Goal: Check status: Check status

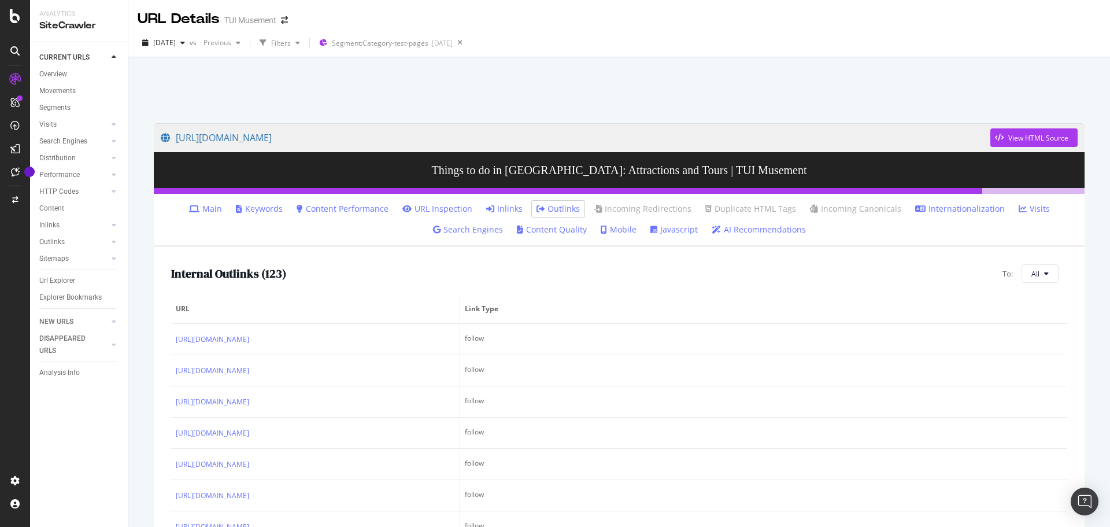
scroll to position [86, 0]
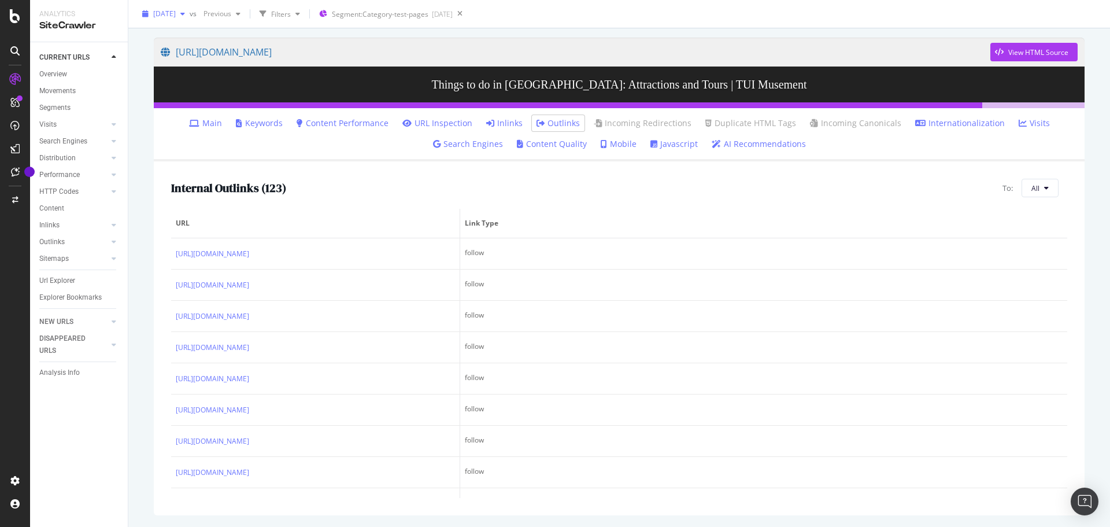
click at [176, 14] on span "[DATE]" at bounding box center [164, 14] width 23 height 10
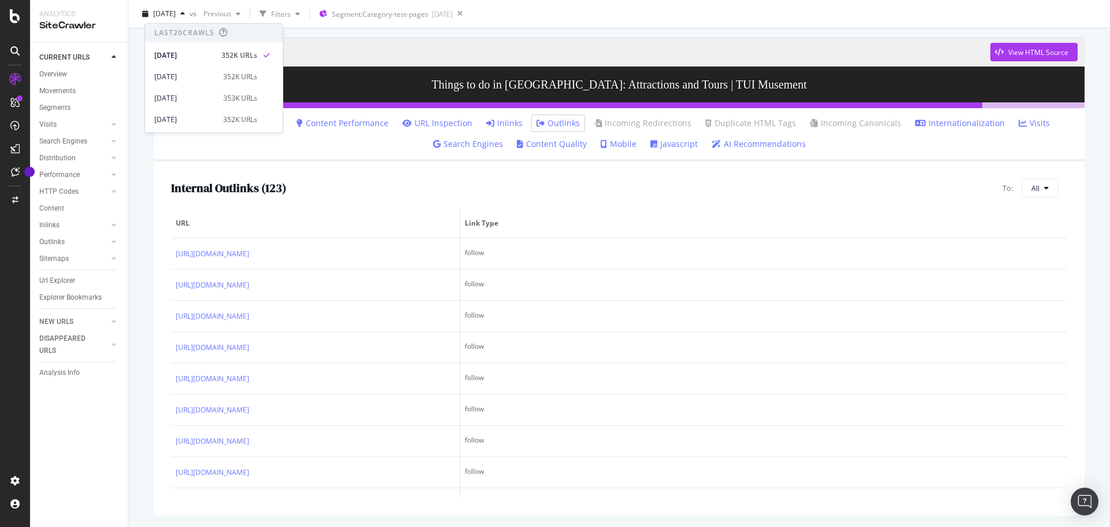
click at [897, 18] on div "2025 Sep. 9th vs Previous Filters Segment: Category-test-pages 2025-09-10" at bounding box center [619, 16] width 982 height 23
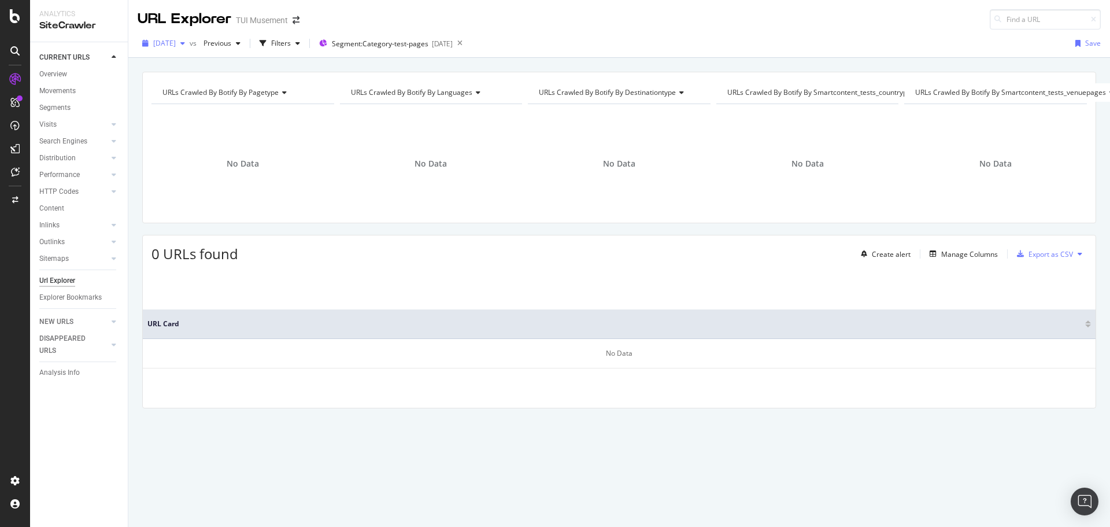
click at [176, 43] on span "2025 Sep. 9th" at bounding box center [164, 43] width 23 height 10
click at [653, 39] on div "2025 Sep. 9th vs Previous Filters Segment: Category-test-pages 2025-09-10 Save" at bounding box center [619, 45] width 982 height 23
click at [176, 45] on span "[DATE]" at bounding box center [164, 43] width 23 height 10
click at [649, 34] on div "2025 Sep. 9th vs Previous Filters Segment: Category-test-pages 2025-09-10 Save" at bounding box center [619, 45] width 982 height 23
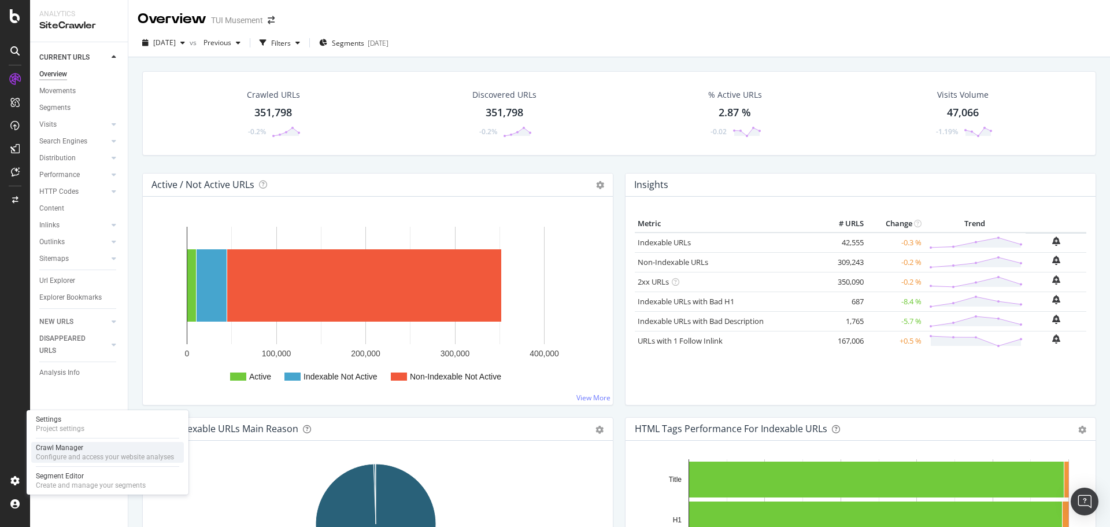
click at [68, 448] on div "Crawl Manager" at bounding box center [105, 447] width 138 height 9
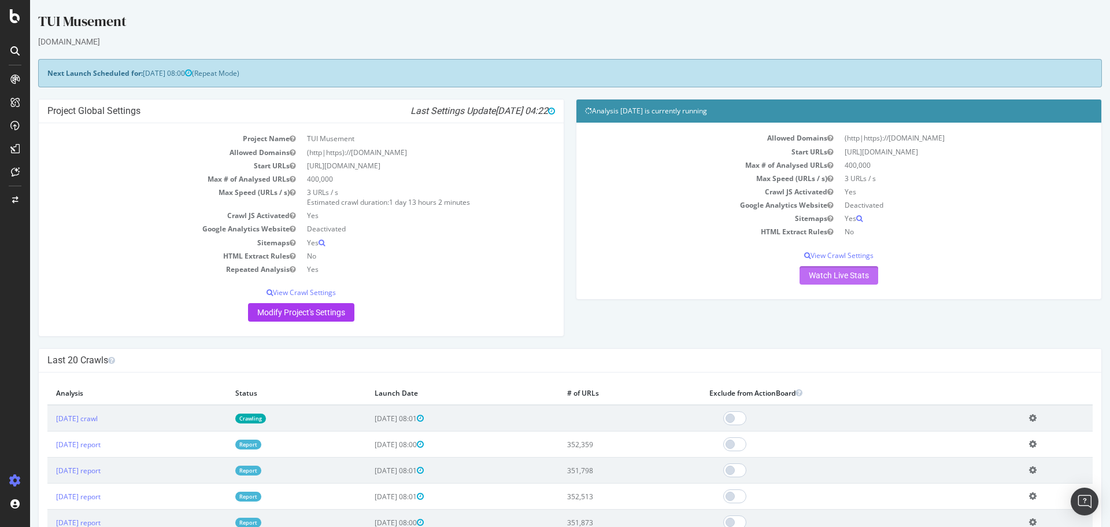
click at [849, 273] on link "Watch Live Stats" at bounding box center [839, 275] width 79 height 19
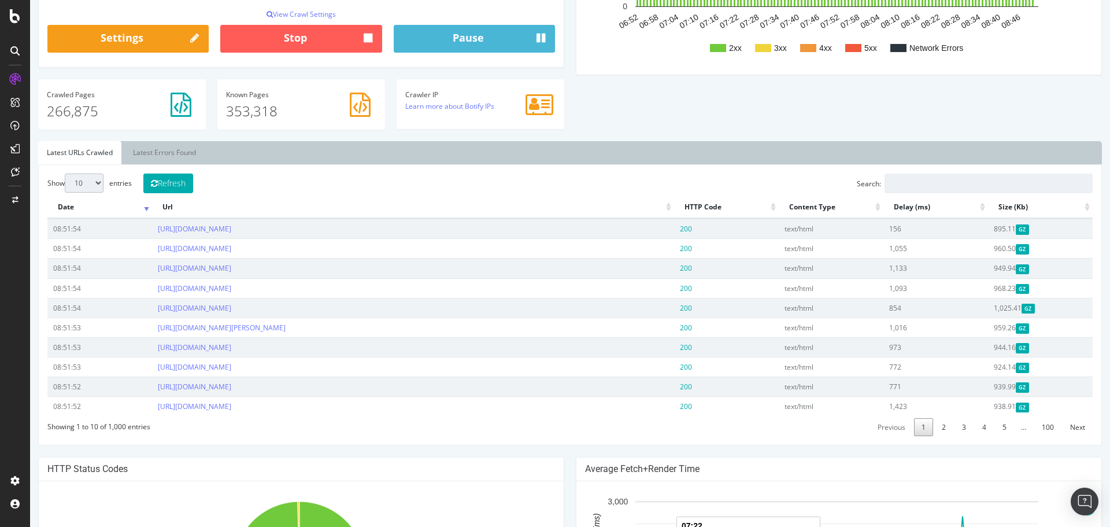
scroll to position [116, 0]
